Goal: Find specific page/section: Find specific page/section

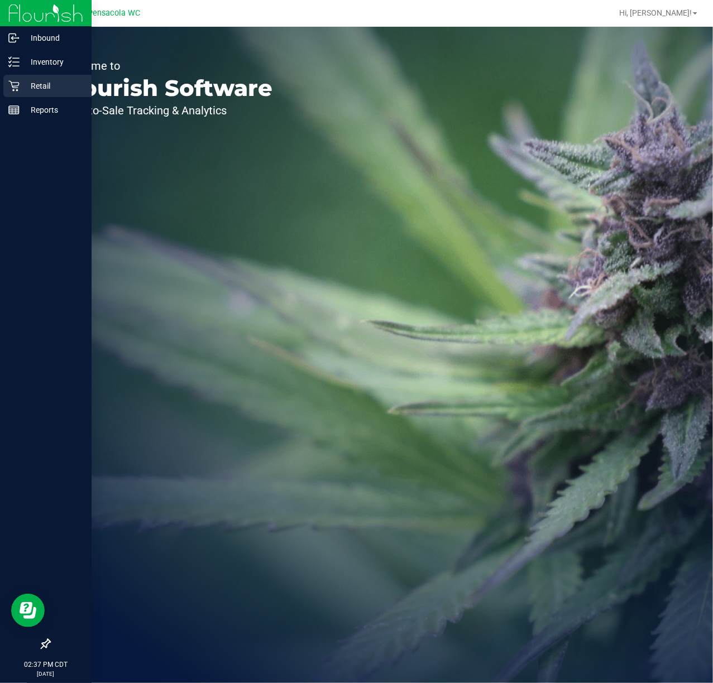
click at [55, 89] on p "Retail" at bounding box center [53, 85] width 67 height 13
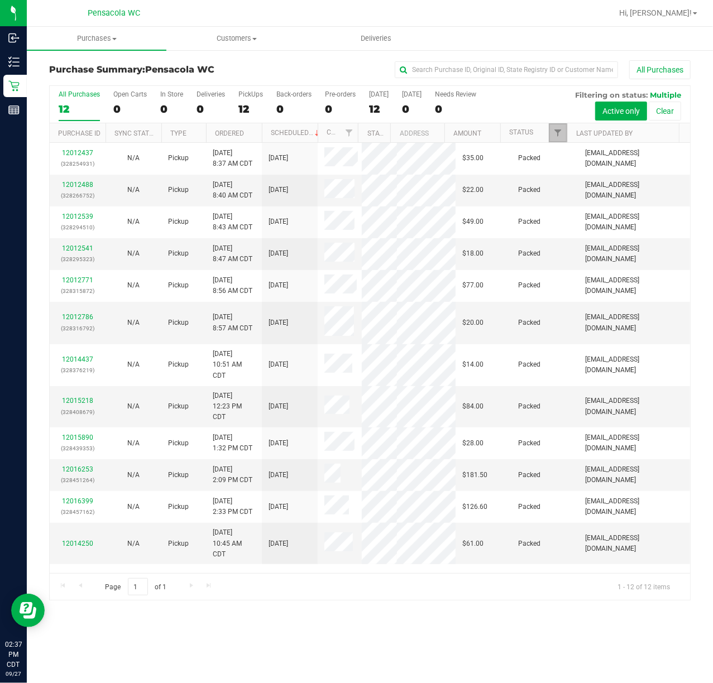
click at [552, 128] on link "Filter" at bounding box center [558, 132] width 18 height 19
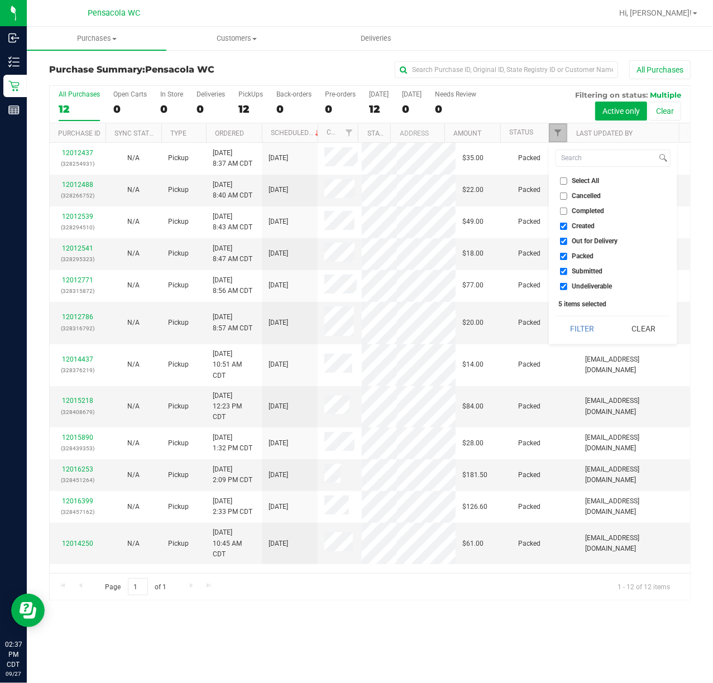
click at [552, 128] on link "Filter" at bounding box center [558, 132] width 18 height 19
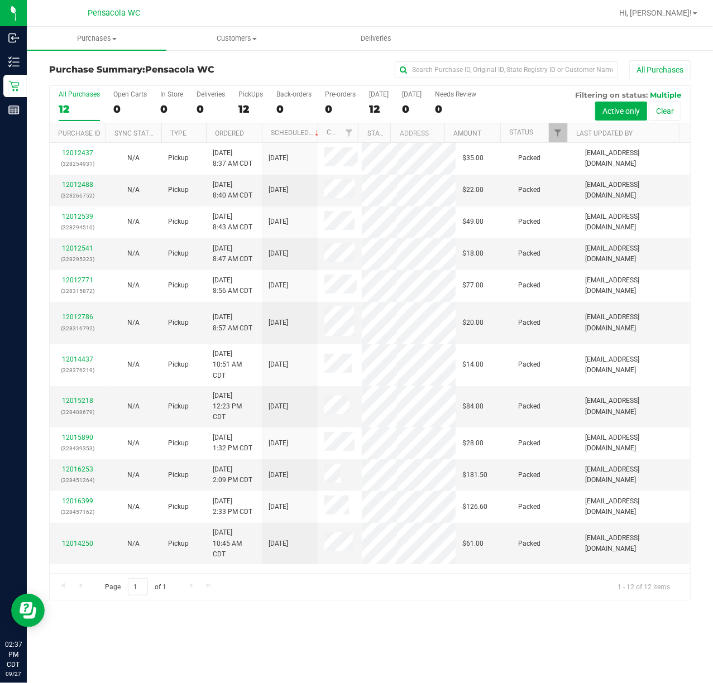
click at [547, 121] on div "All Purchases 12 Open Carts 0 In Store 0 Deliveries 0 PickUps 12 Back-orders 0 …" at bounding box center [370, 104] width 640 height 37
click at [560, 132] on span "Filter" at bounding box center [557, 132] width 9 height 9
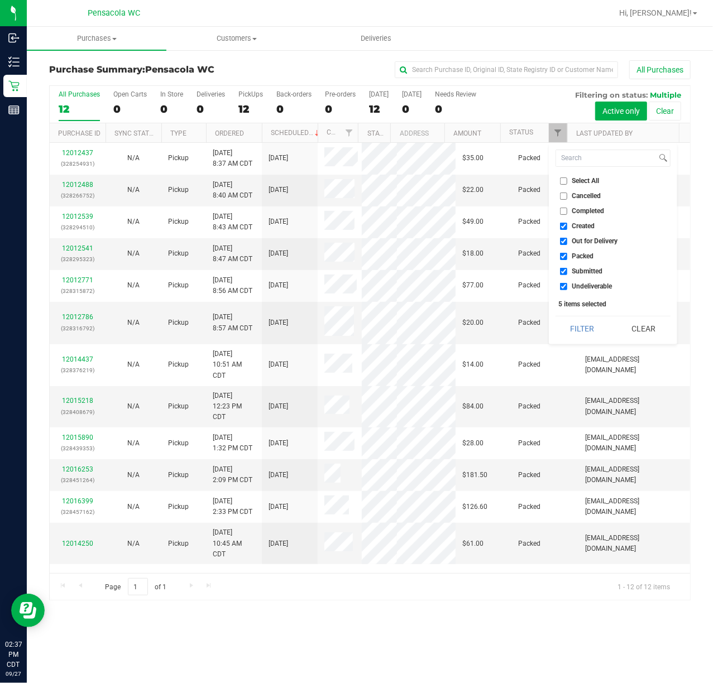
click at [563, 177] on input "Select All" at bounding box center [563, 180] width 7 height 7
checkbox input "true"
click at [563, 177] on input "Select All" at bounding box center [563, 180] width 7 height 7
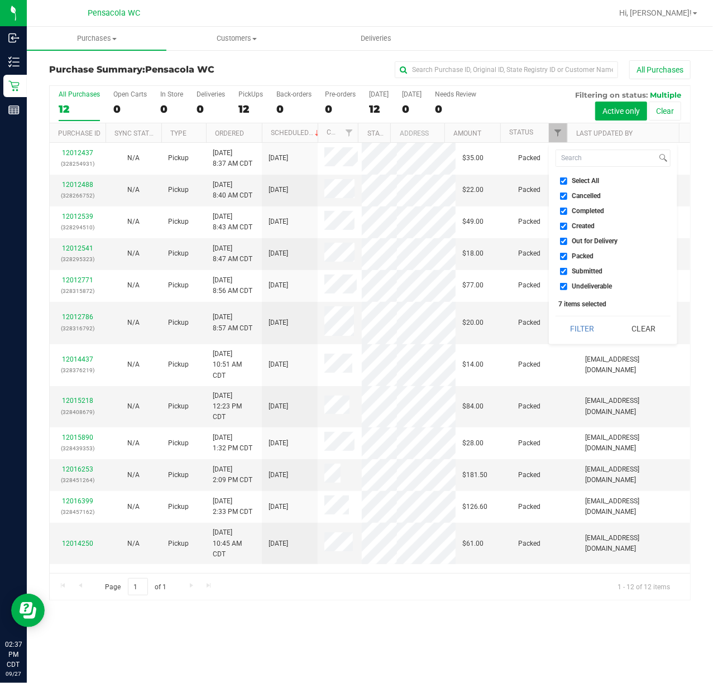
checkbox input "false"
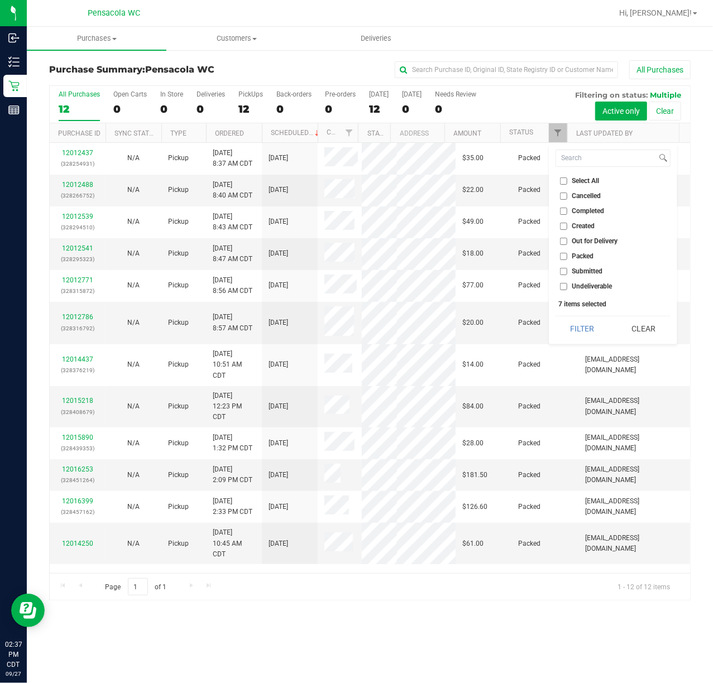
checkbox input "false"
click at [565, 271] on input "Submitted" at bounding box center [563, 271] width 7 height 7
checkbox input "true"
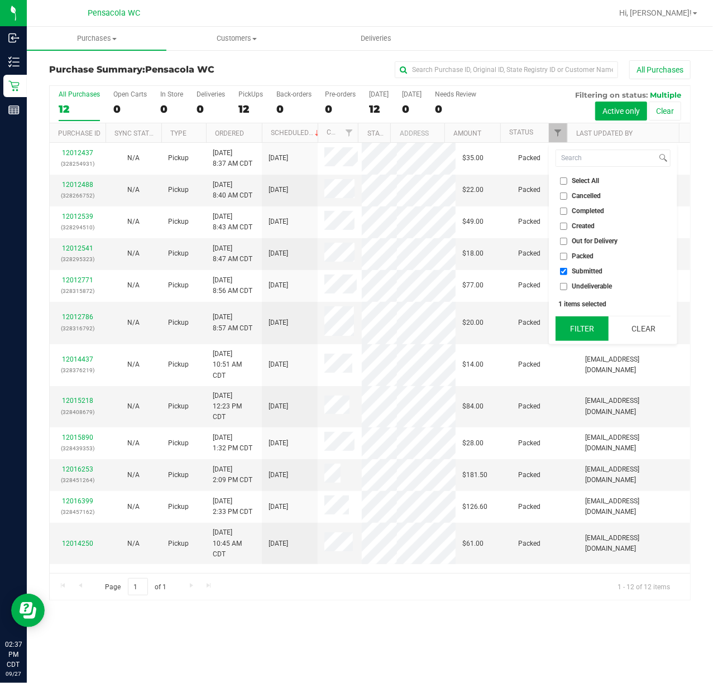
click at [570, 318] on button "Filter" at bounding box center [582, 328] width 54 height 25
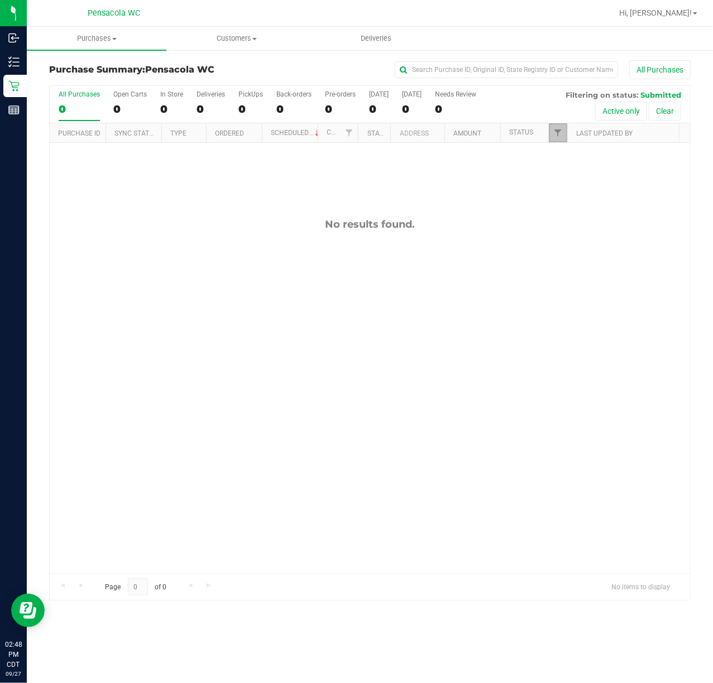
click at [563, 131] on link "Filter" at bounding box center [558, 132] width 18 height 19
click at [563, 181] on input "Select All" at bounding box center [563, 180] width 7 height 7
checkbox input "true"
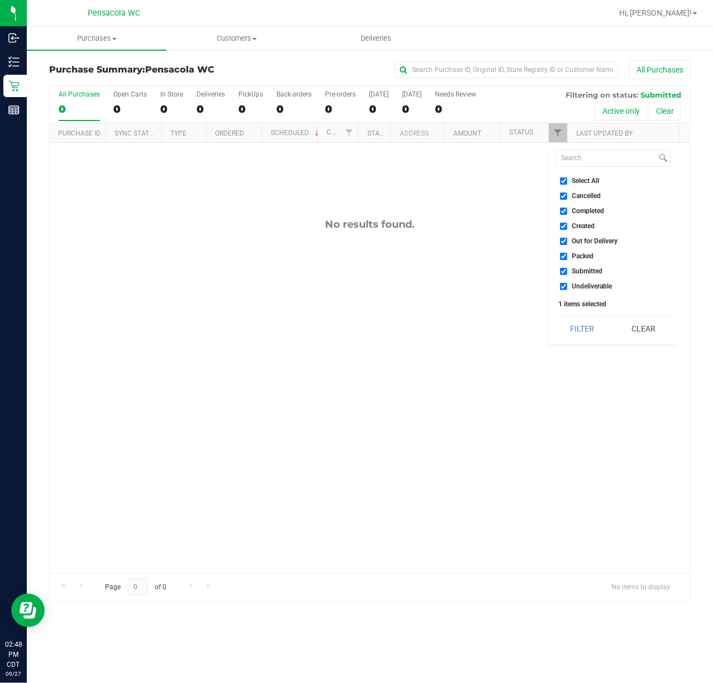
checkbox input "true"
click at [563, 181] on input "Select All" at bounding box center [563, 180] width 7 height 7
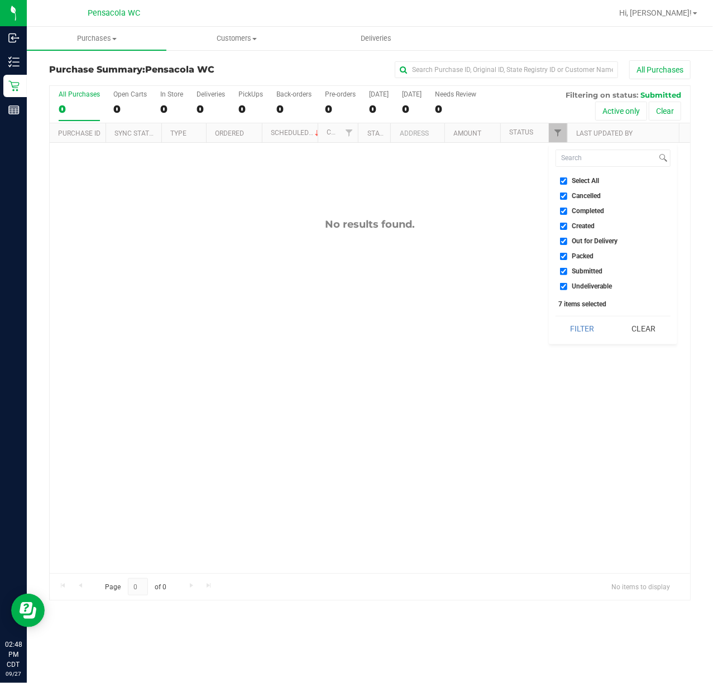
checkbox input "false"
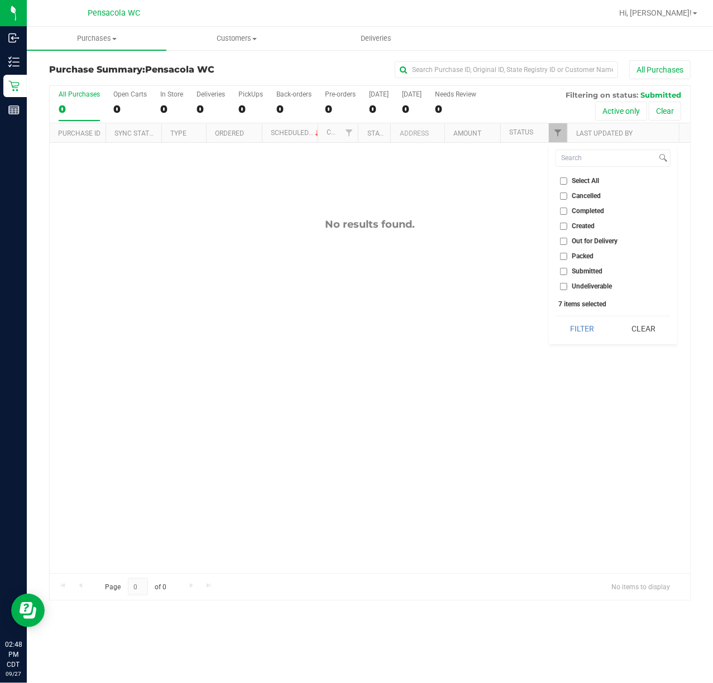
checkbox input "false"
click at [563, 272] on input "Submitted" at bounding box center [563, 271] width 7 height 7
checkbox input "true"
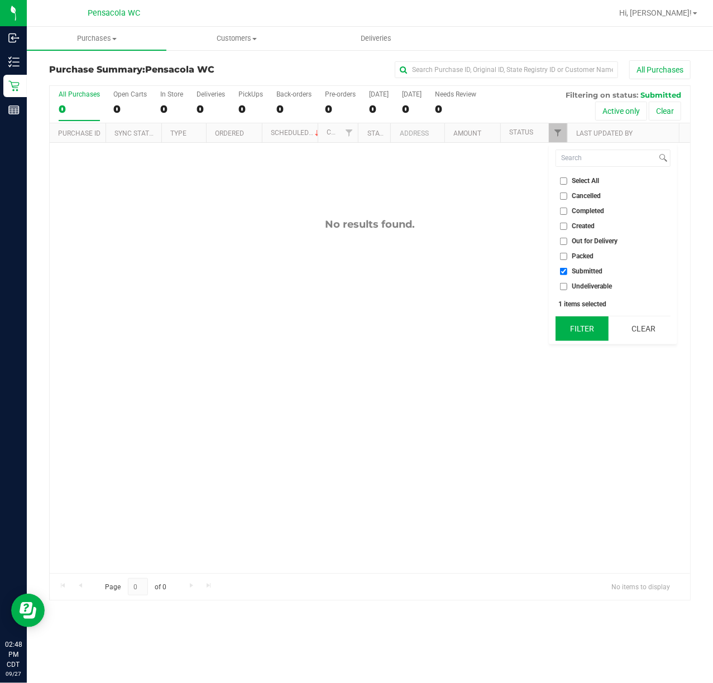
click at [585, 321] on button "Filter" at bounding box center [582, 328] width 54 height 25
